Goal: Task Accomplishment & Management: Manage account settings

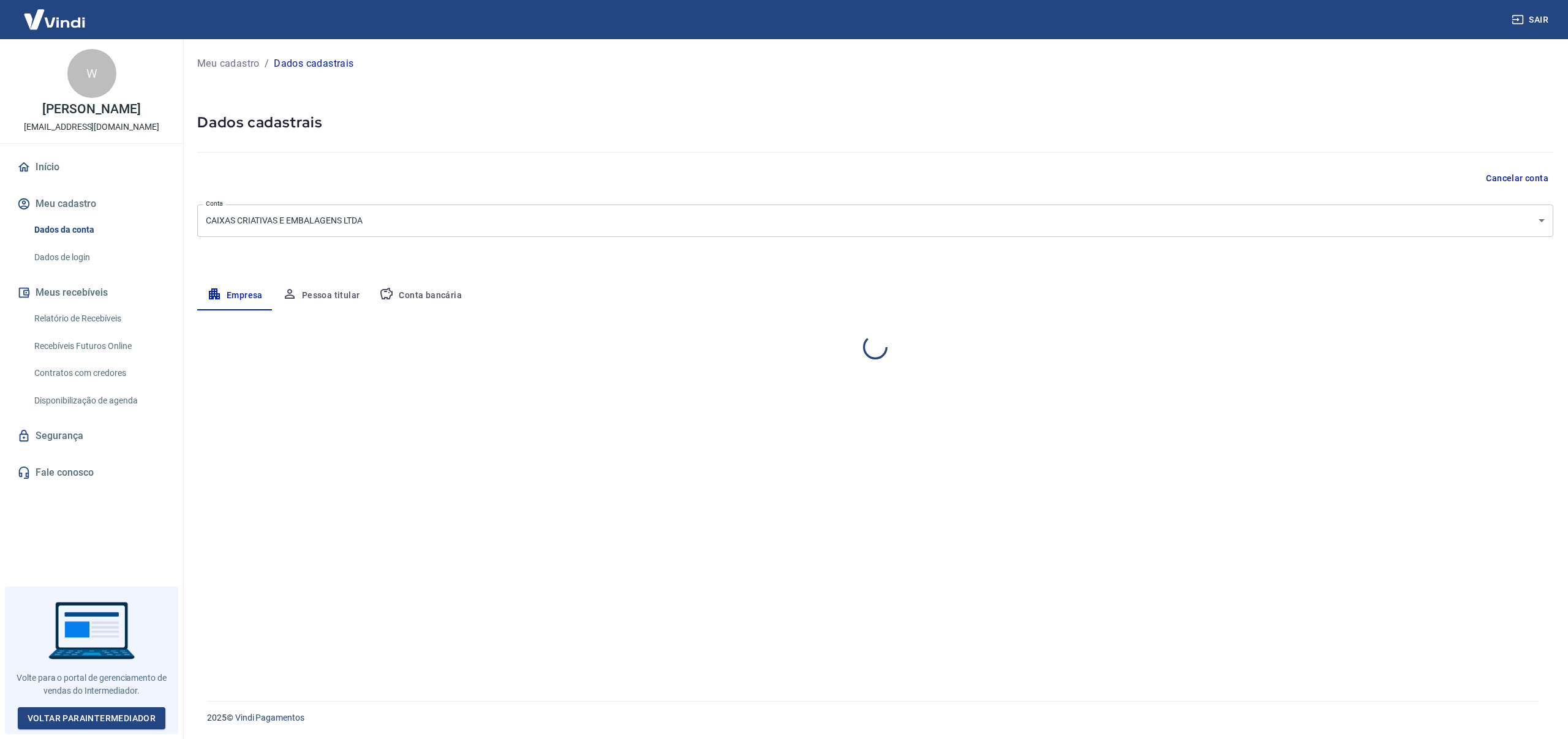
select select "ES"
select select "business"
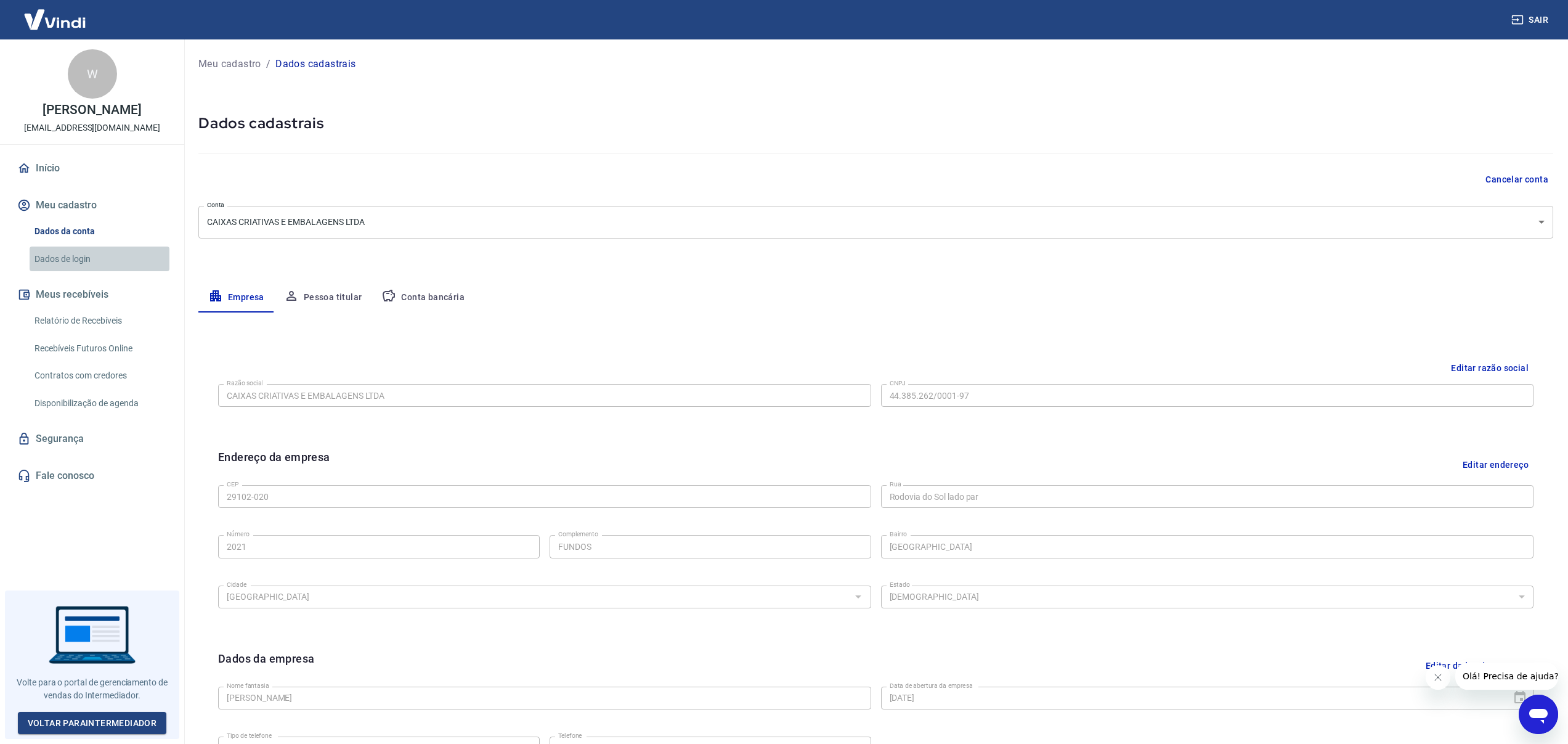
click at [69, 261] on link "Dados de login" at bounding box center [100, 259] width 140 height 25
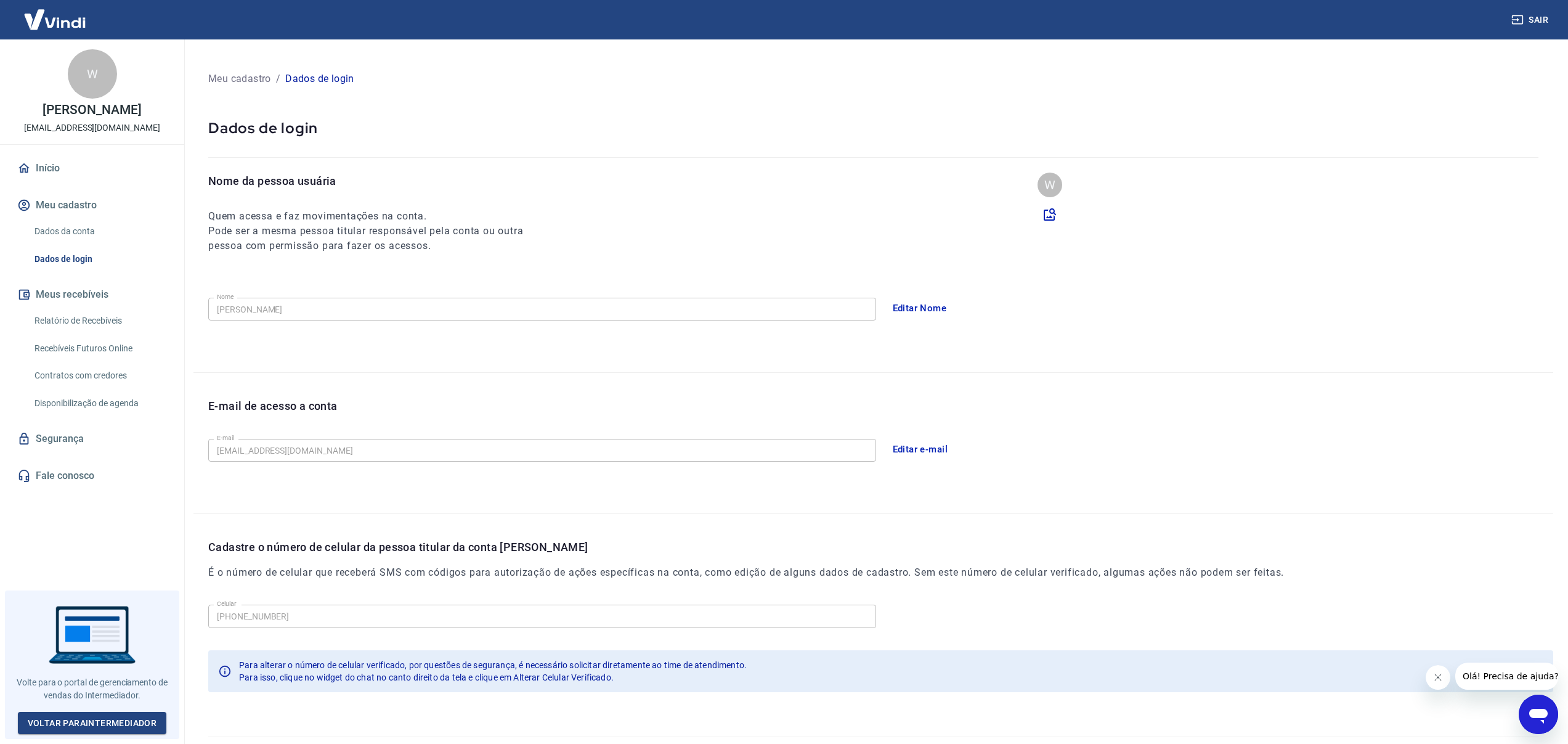
scroll to position [30, 0]
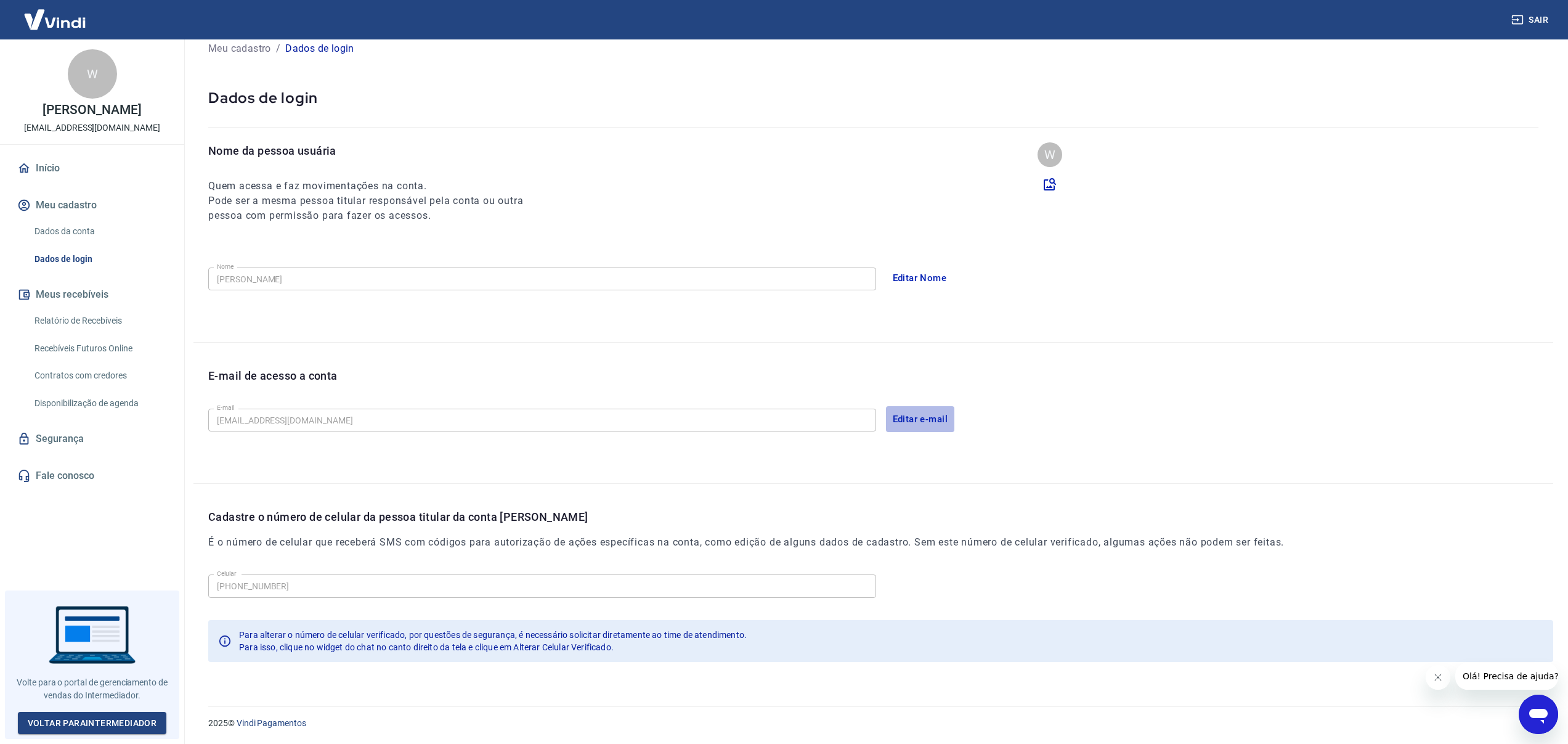
click at [904, 418] on button "Editar e-mail" at bounding box center [920, 419] width 69 height 26
